Goal: Transaction & Acquisition: Purchase product/service

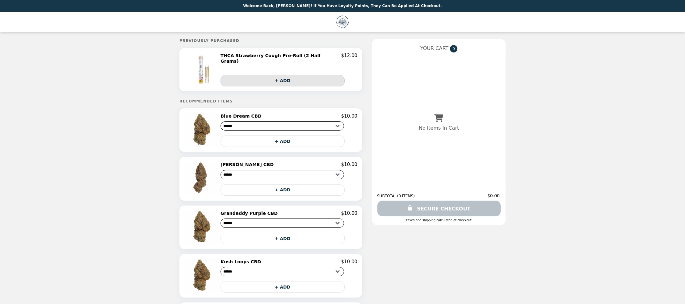
click at [290, 78] on button "+ ADD" at bounding box center [283, 80] width 124 height 11
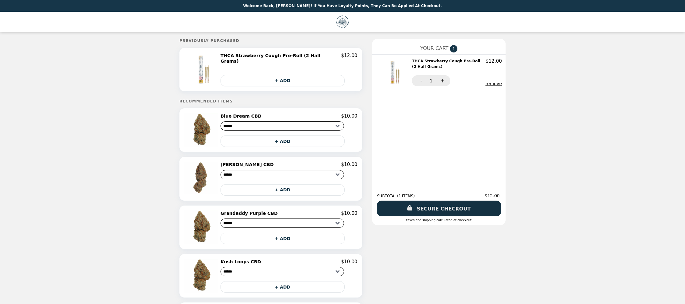
click at [425, 207] on link "SECURE CHECKOUT" at bounding box center [439, 209] width 124 height 16
drag, startPoint x: 412, startPoint y: 79, endPoint x: 414, endPoint y: 85, distance: 6.4
click at [412, 79] on button "-" at bounding box center [420, 80] width 17 height 11
